Goal: Task Accomplishment & Management: Manage account settings

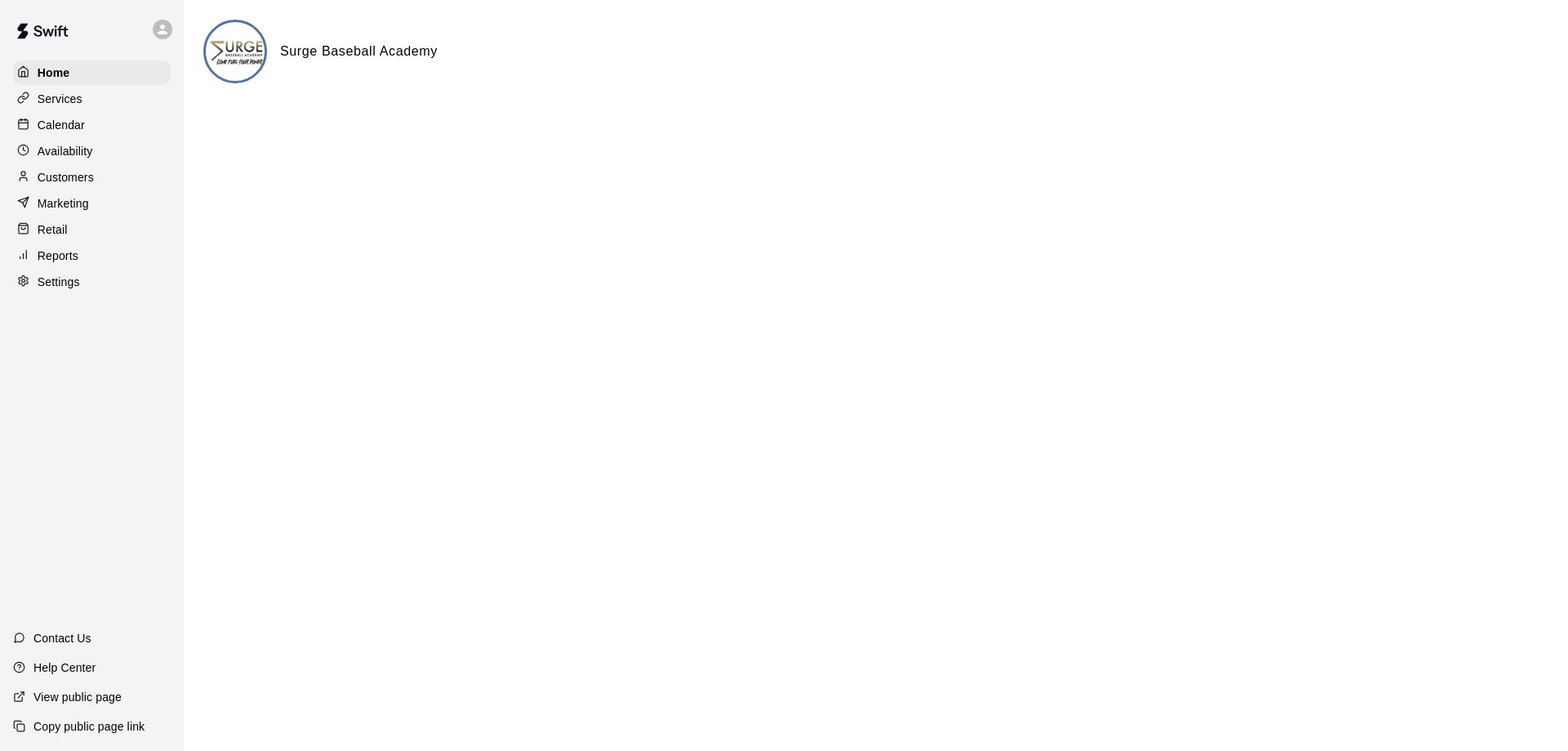
click at [74, 130] on p "Calendar" at bounding box center [61, 125] width 47 height 16
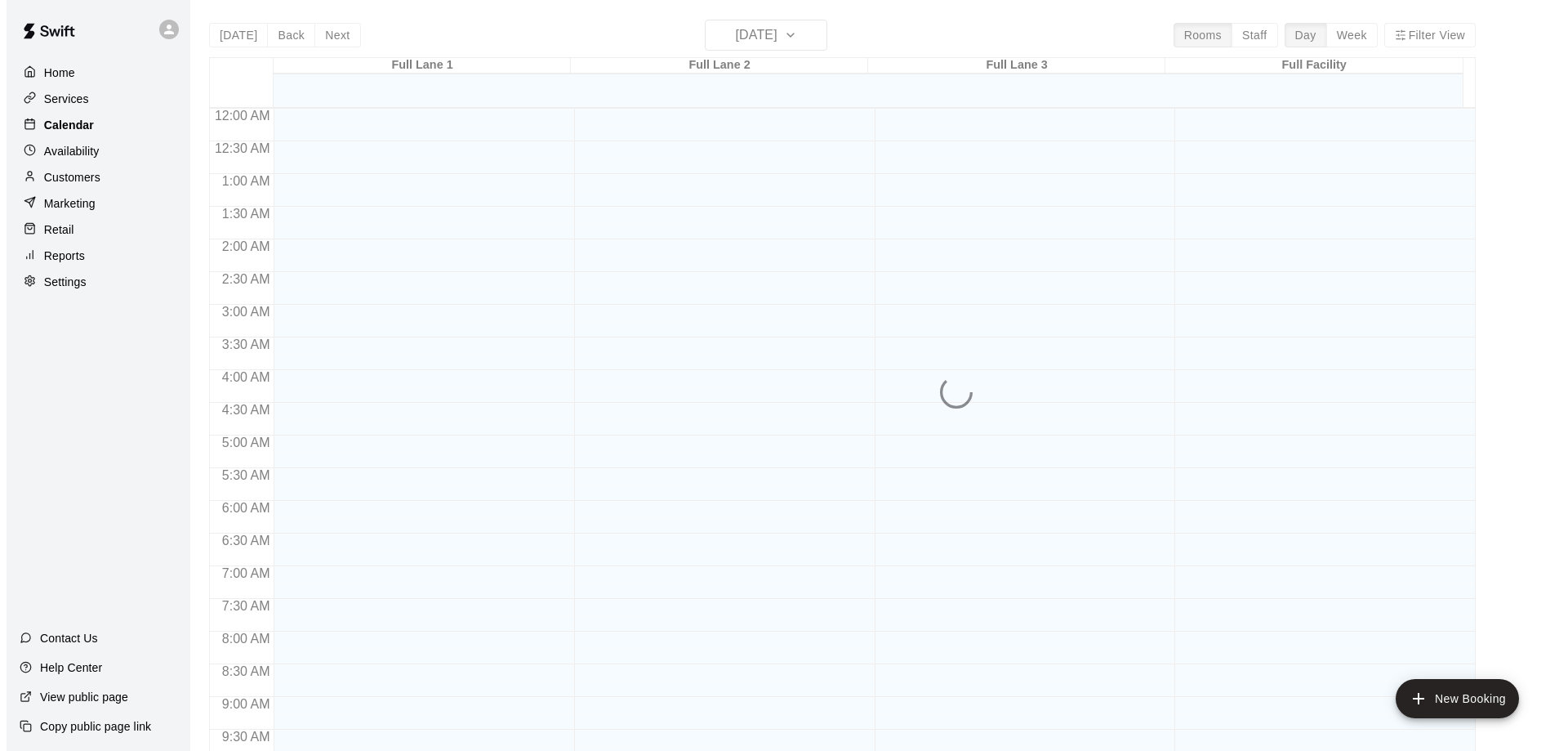
scroll to position [859, 0]
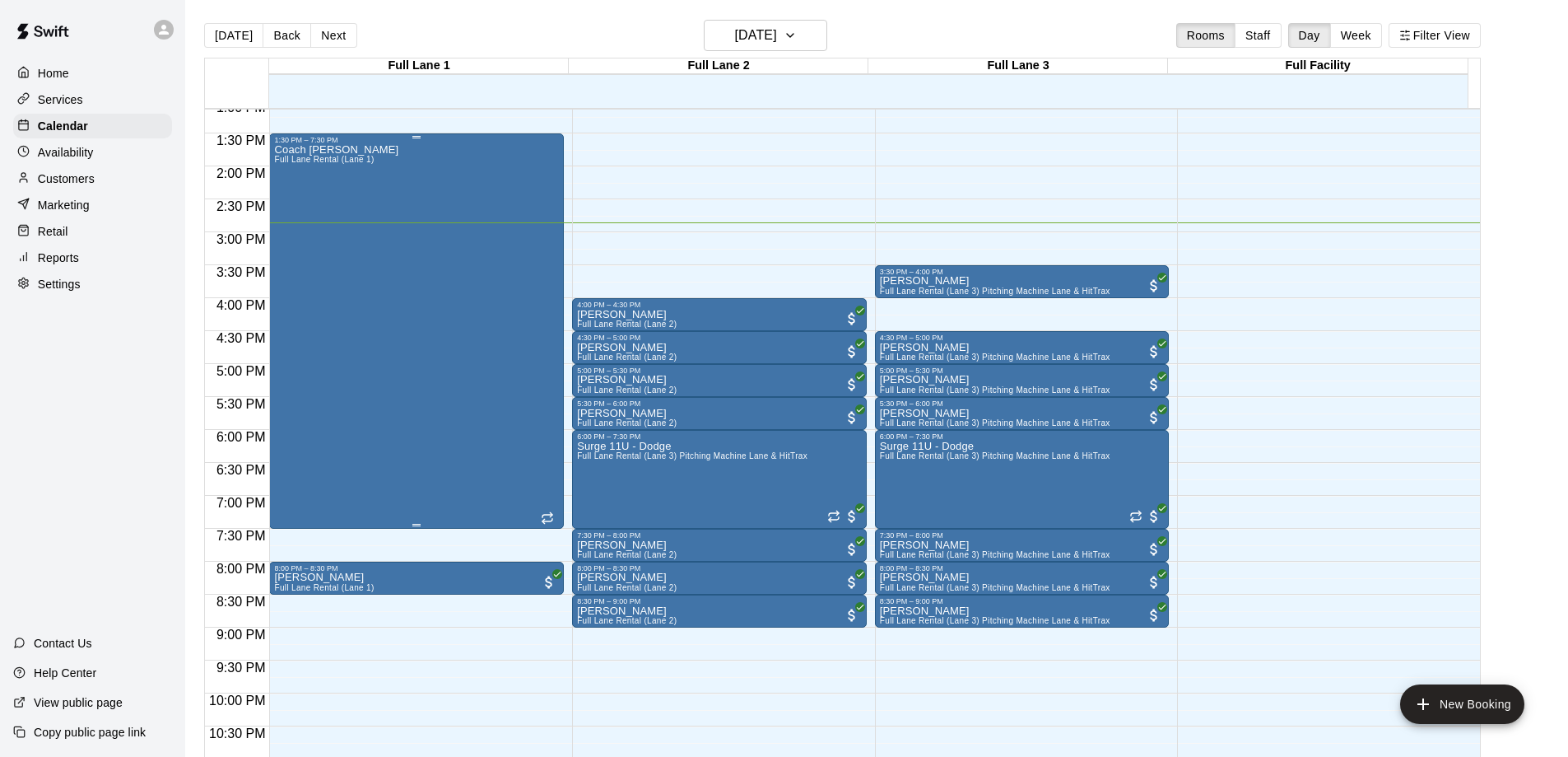
click at [390, 334] on div "Coach [PERSON_NAME] Full [PERSON_NAME] Rental (Lane 1)" at bounding box center [416, 522] width 285 height 757
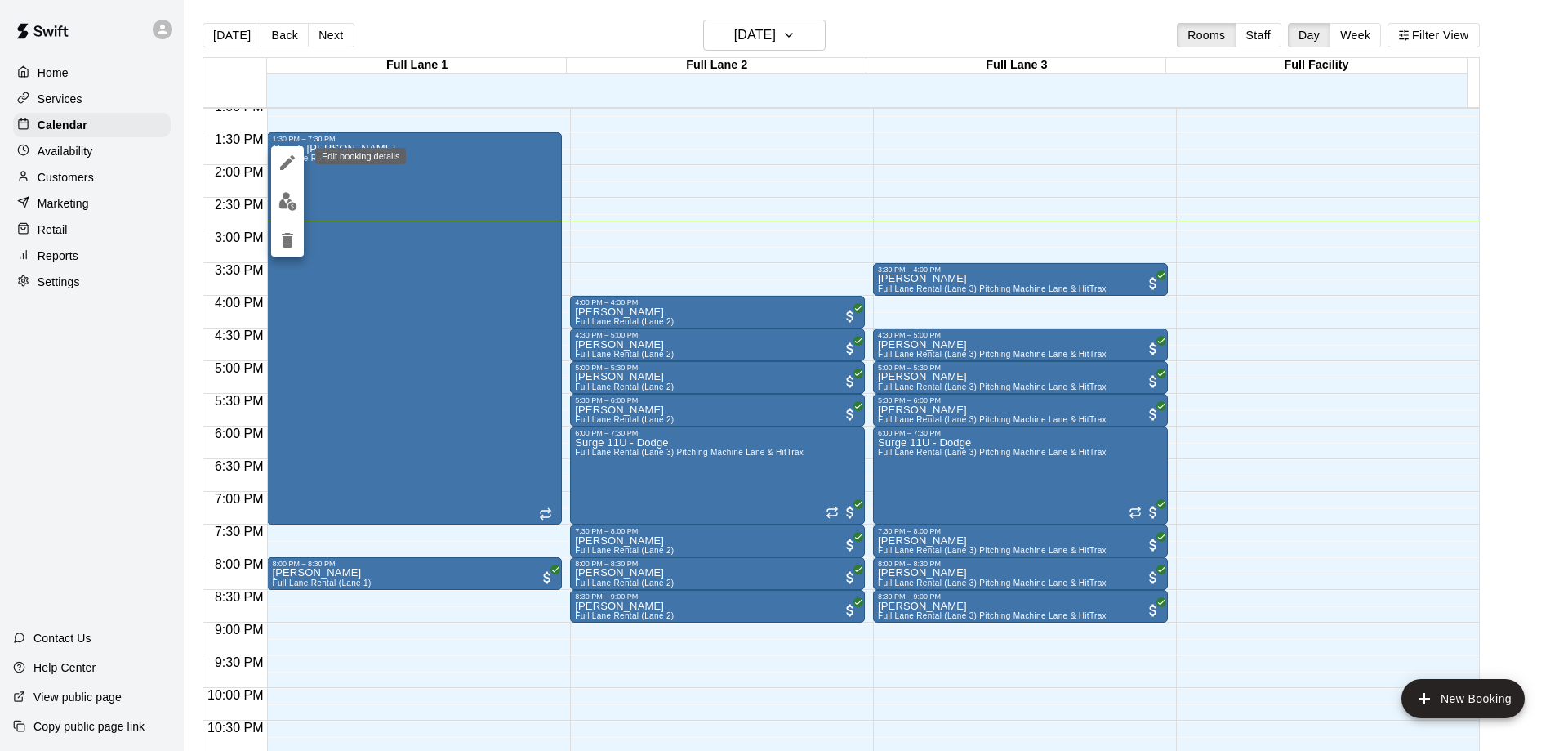
click at [288, 159] on icon "edit" at bounding box center [287, 162] width 14 height 14
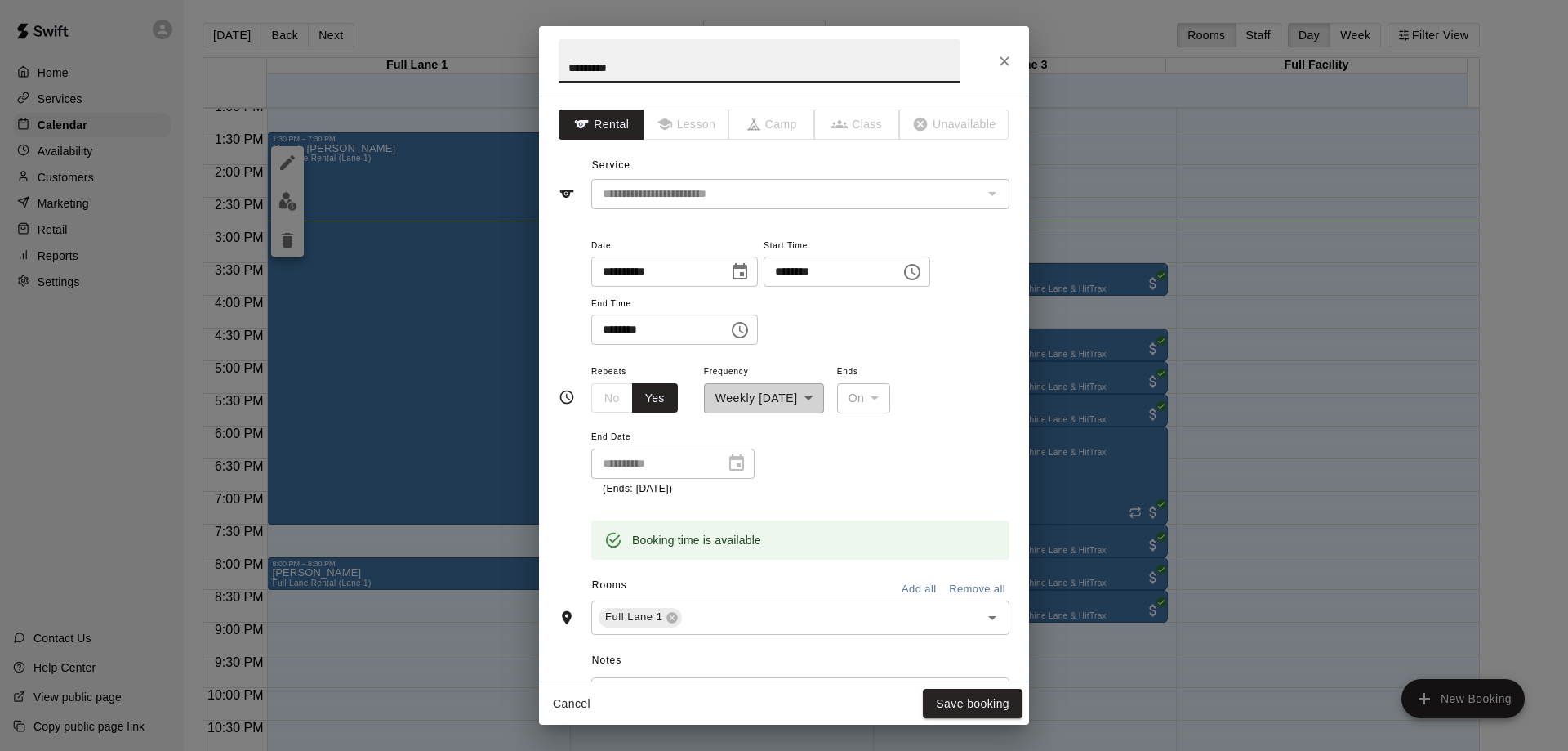
click at [922, 275] on icon "Choose time, selected time is 1:30 PM" at bounding box center [913, 273] width 20 height 20
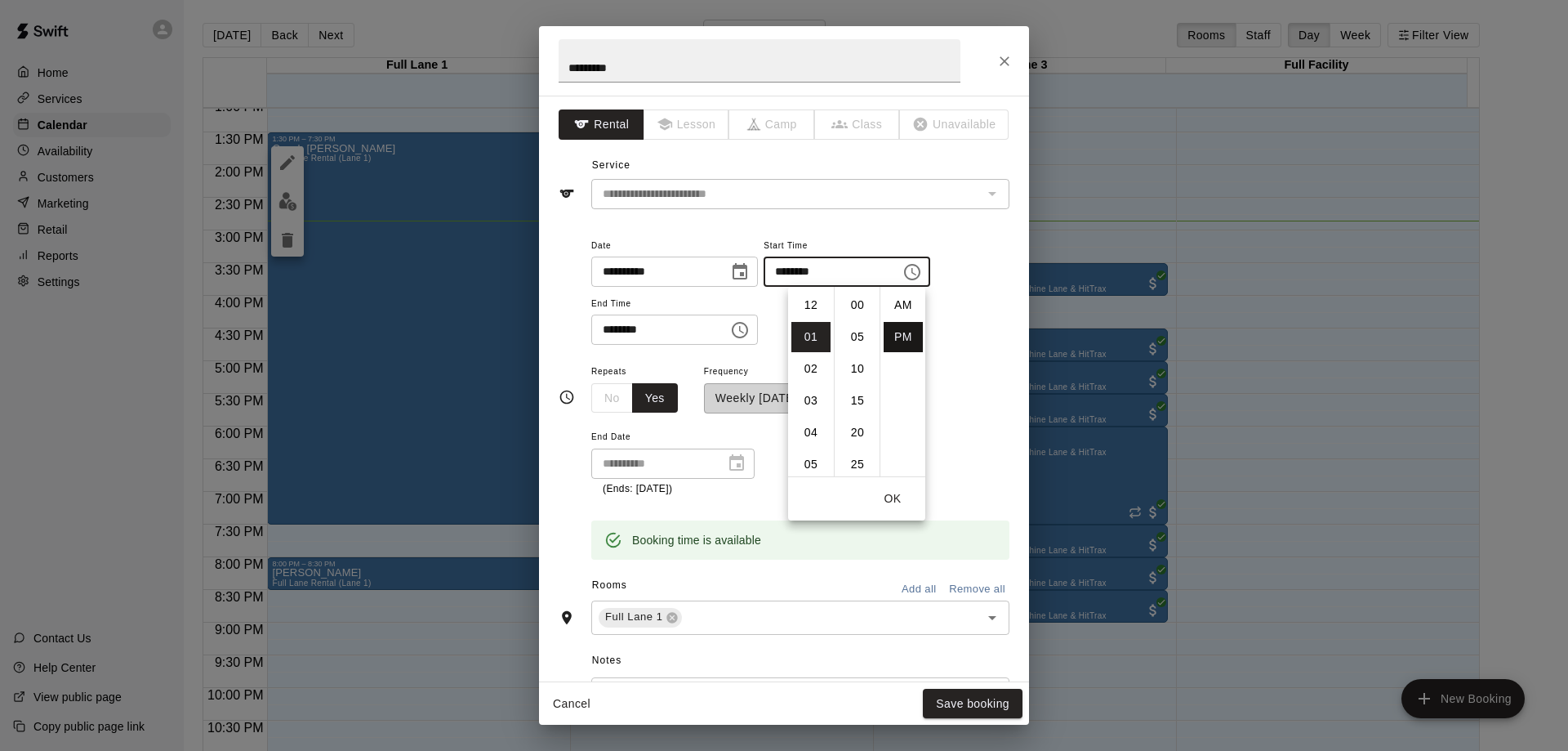
scroll to position [29, 0]
click at [810, 401] on li "04" at bounding box center [810, 400] width 39 height 30
click at [856, 303] on li "00" at bounding box center [856, 304] width 39 height 30
type input "********"
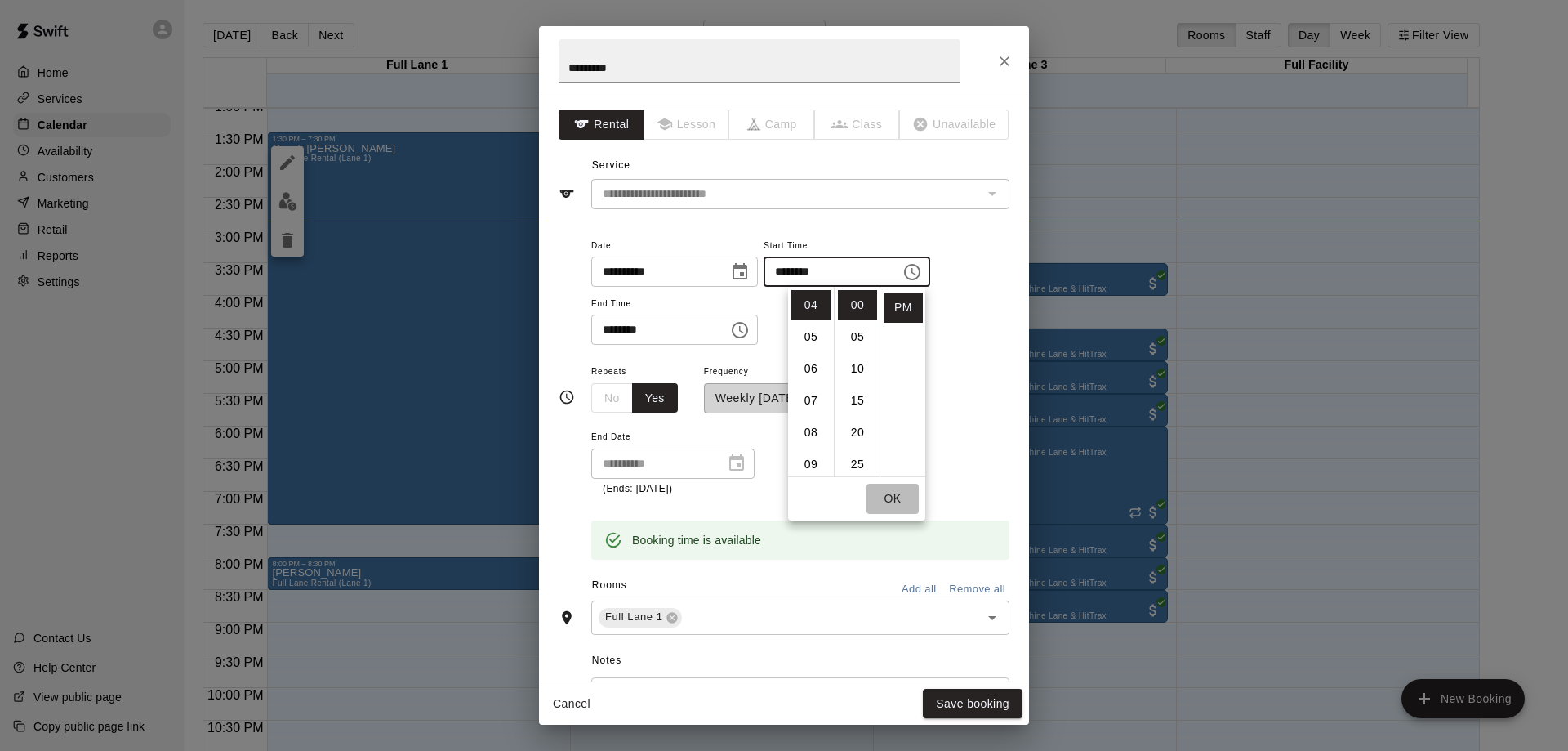
click at [894, 503] on button "OK" at bounding box center [893, 498] width 53 height 30
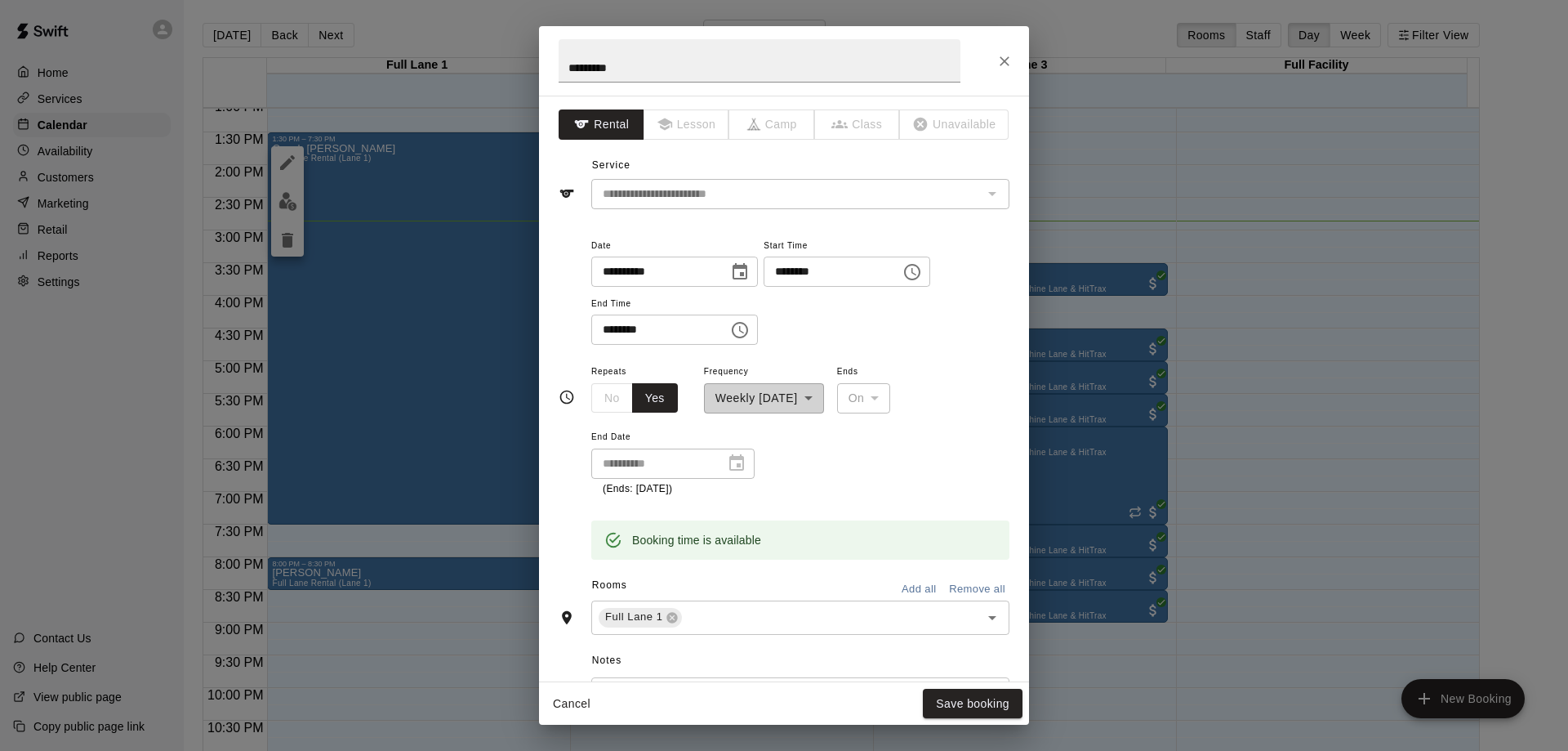
click at [744, 329] on icon "Choose time, selected time is 7:30 PM" at bounding box center [741, 330] width 5 height 7
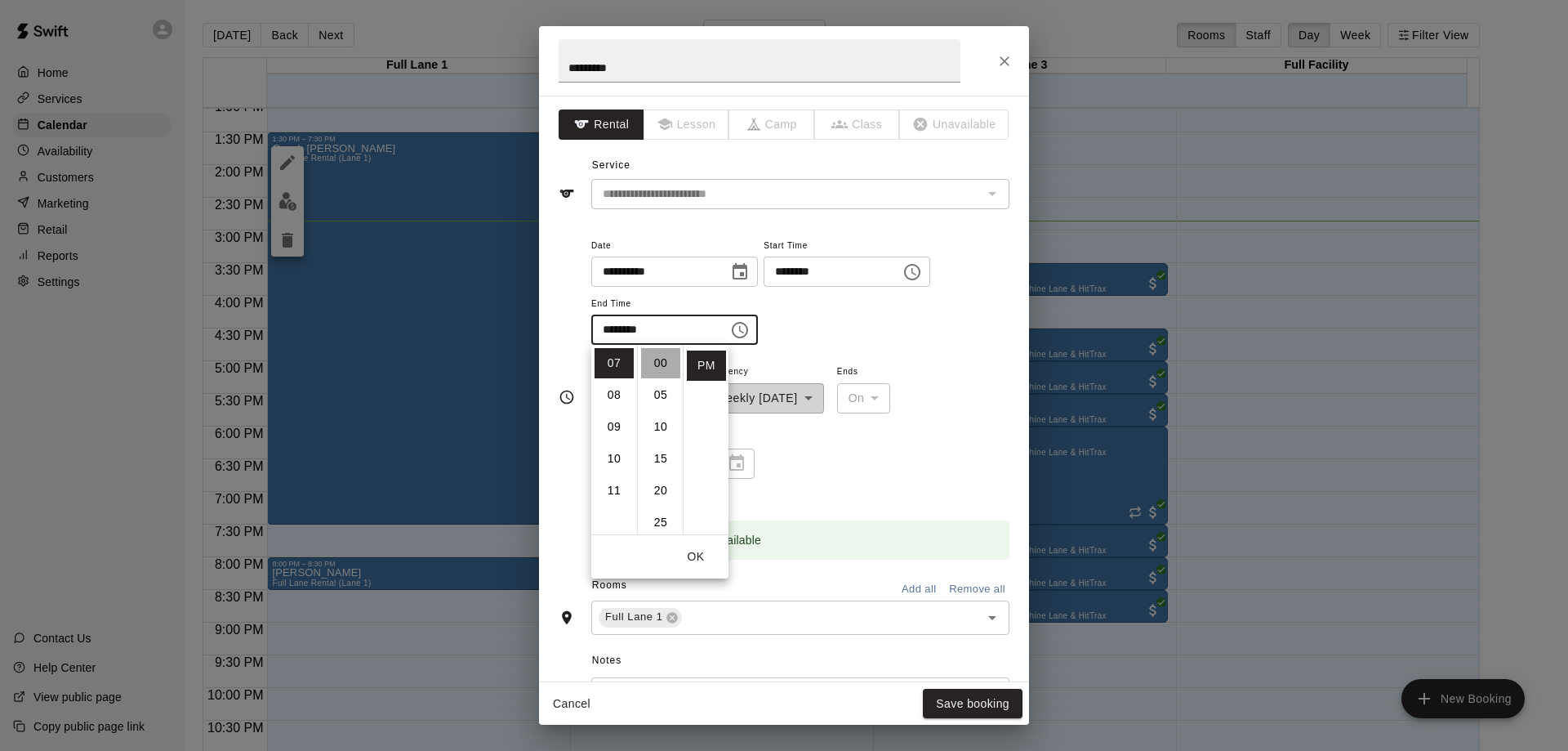
click at [664, 366] on li "00" at bounding box center [660, 362] width 39 height 30
type input "********"
click at [703, 564] on button "OK" at bounding box center [696, 556] width 53 height 30
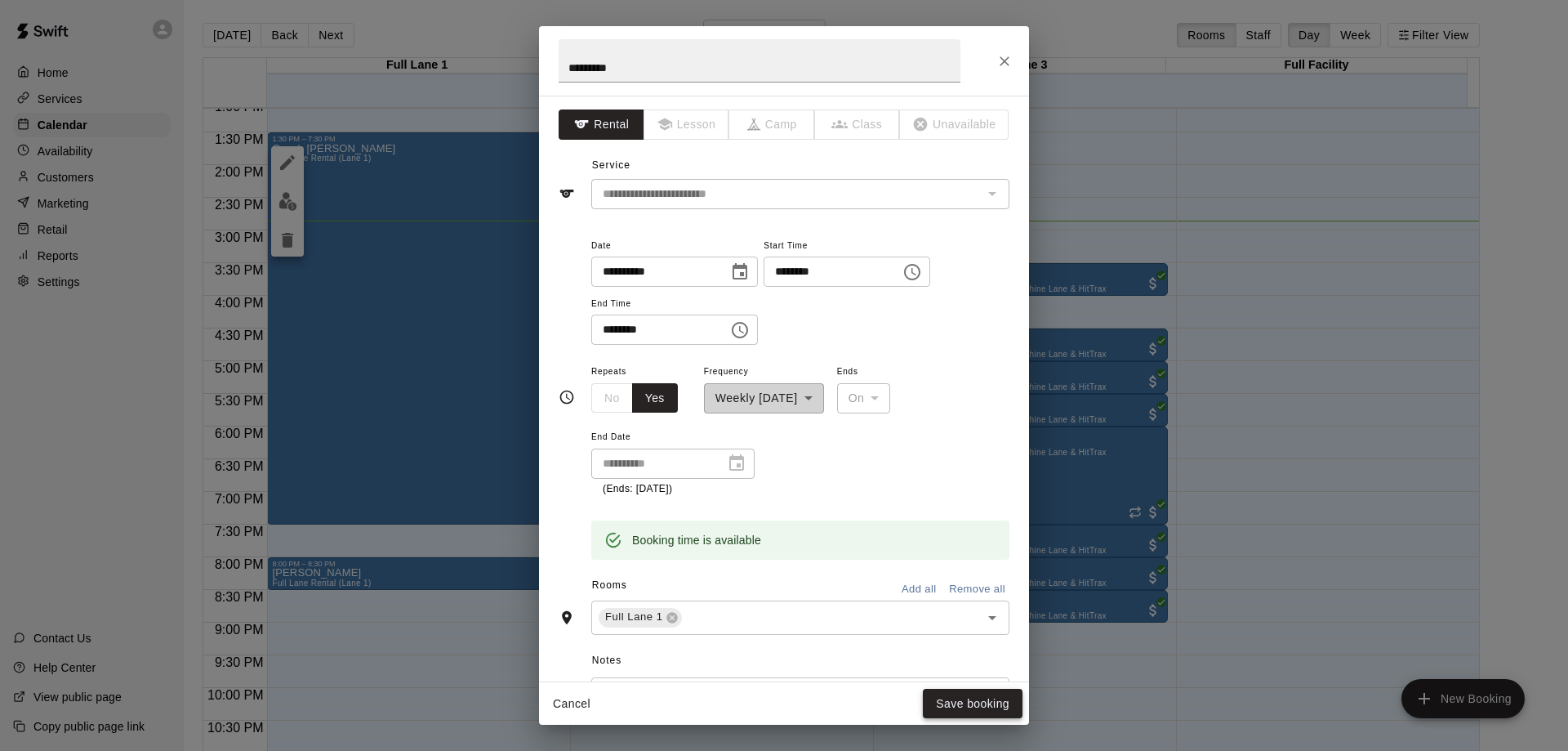
click at [970, 696] on button "Save booking" at bounding box center [972, 703] width 100 height 30
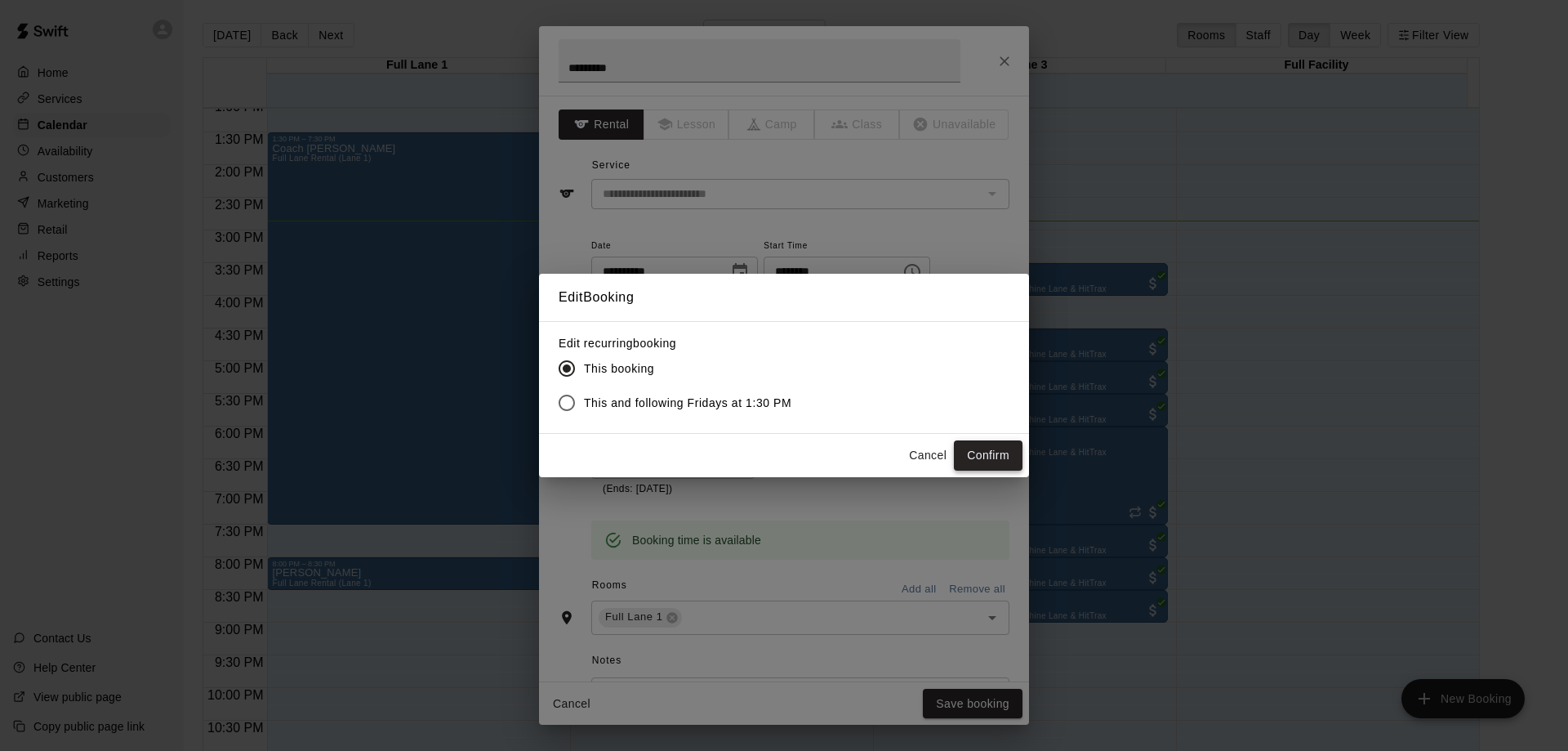
click at [982, 463] on button "Confirm" at bounding box center [988, 455] width 69 height 30
